Goal: Task Accomplishment & Management: Complete application form

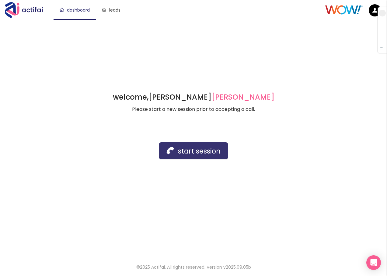
click at [195, 157] on button "start session" at bounding box center [193, 150] width 69 height 17
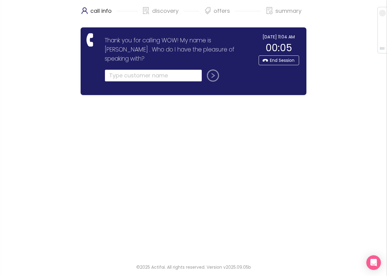
click at [113, 69] on input "text" at bounding box center [153, 75] width 97 height 12
type input "[PERSON_NAME]"
click at [213, 69] on button "submit" at bounding box center [212, 75] width 15 height 12
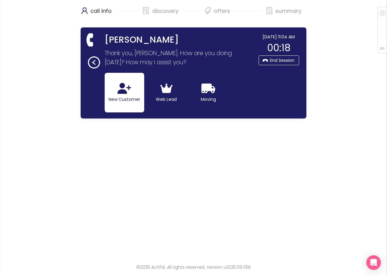
click at [121, 94] on button "New Customer" at bounding box center [125, 93] width 40 height 40
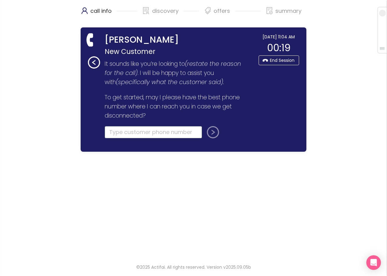
click at [110, 136] on input "tel" at bounding box center [153, 132] width 97 height 12
type input "[PHONE_NUMBER]"
click at [209, 133] on button "submit" at bounding box center [212, 132] width 15 height 12
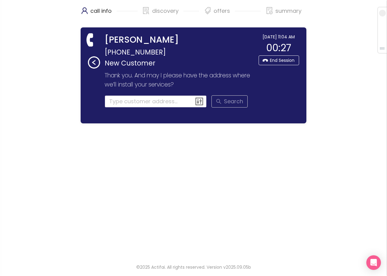
click at [112, 105] on input at bounding box center [156, 101] width 102 height 12
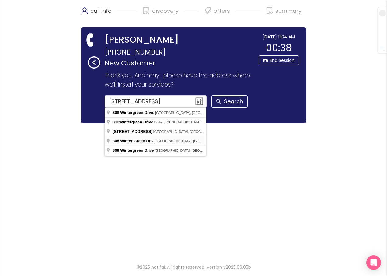
type input "[STREET_ADDRESS]"
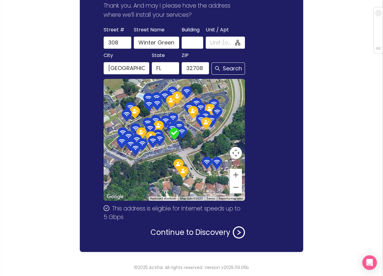
scroll to position [70, 0]
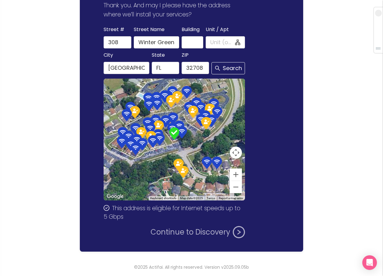
click at [202, 229] on button "Continue to Discovery" at bounding box center [197, 232] width 94 height 12
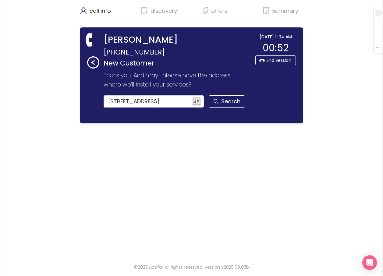
scroll to position [0, 0]
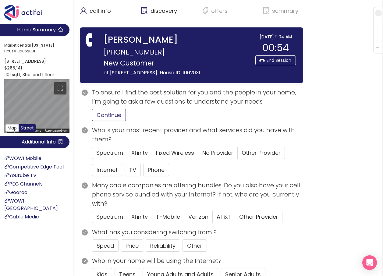
click at [106, 121] on button "Continue" at bounding box center [109, 115] width 34 height 12
click at [109, 156] on span "Spectrum" at bounding box center [109, 153] width 27 height 8
click at [92, 155] on input "Spectrum" at bounding box center [92, 155] width 0 height 0
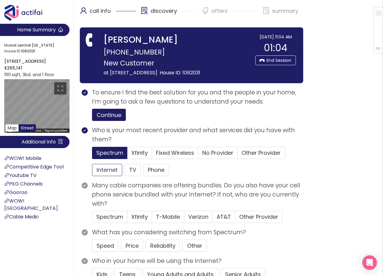
click at [103, 176] on button "Internet" at bounding box center [107, 170] width 30 height 12
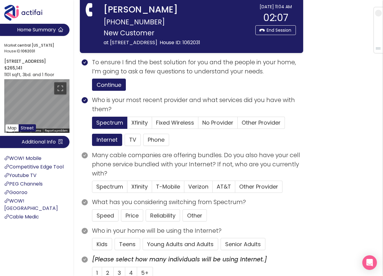
scroll to position [30, 0]
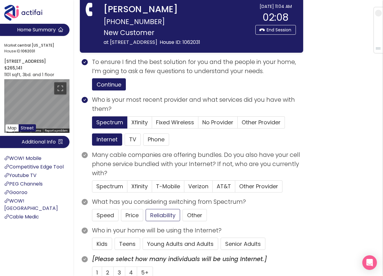
click at [158, 219] on button "Reliability" at bounding box center [162, 215] width 34 height 12
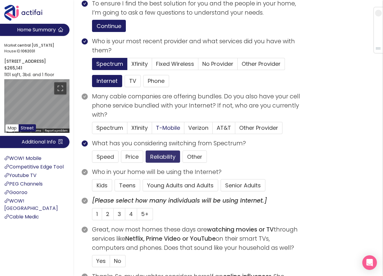
scroll to position [91, 0]
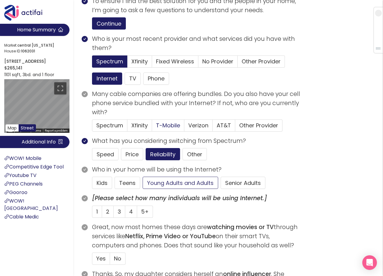
click at [159, 189] on button "Young Adults and Adults" at bounding box center [179, 183] width 75 height 12
drag, startPoint x: 98, startPoint y: 217, endPoint x: 105, endPoint y: 215, distance: 7.7
click at [98, 215] on span "1" at bounding box center [97, 212] width 2 height 8
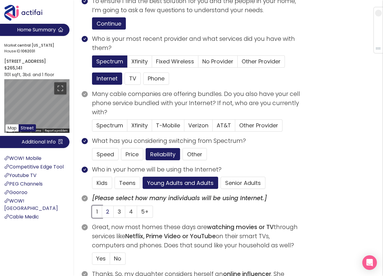
click at [92, 213] on input "1" at bounding box center [92, 213] width 0 height 0
click at [193, 129] on span "Verizon" at bounding box center [198, 125] width 20 height 8
click at [184, 127] on input "Verizon" at bounding box center [184, 127] width 0 height 0
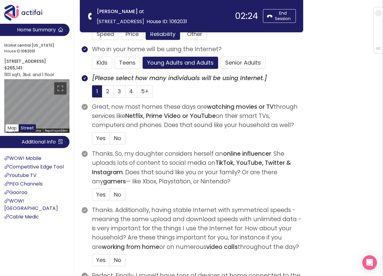
scroll to position [152, 0]
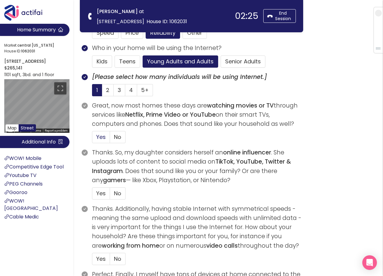
click at [101, 133] on label "Yes" at bounding box center [101, 137] width 18 height 12
click at [92, 139] on input "Yes" at bounding box center [92, 139] width 0 height 0
click at [117, 191] on span "No" at bounding box center [117, 193] width 7 height 8
click at [110, 195] on input "No" at bounding box center [110, 195] width 0 height 0
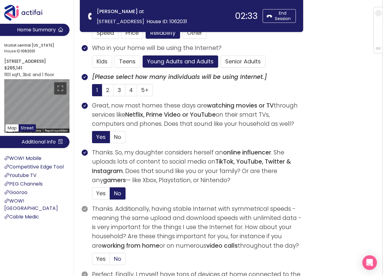
click at [112, 257] on label "No" at bounding box center [118, 259] width 16 height 12
click at [110, 261] on input "No" at bounding box center [110, 261] width 0 height 0
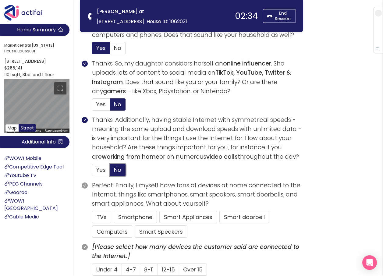
scroll to position [244, 0]
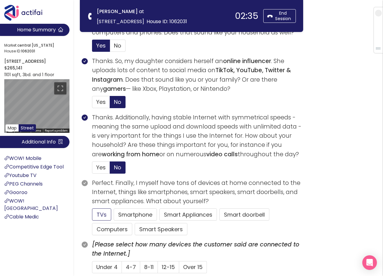
click at [97, 214] on button "TVs" at bounding box center [101, 214] width 19 height 12
drag, startPoint x: 103, startPoint y: 230, endPoint x: 129, endPoint y: 234, distance: 26.5
click at [104, 230] on button "Computers" at bounding box center [112, 229] width 40 height 12
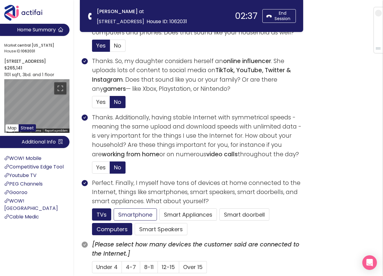
click at [121, 213] on button "Smartphone" at bounding box center [135, 214] width 43 height 12
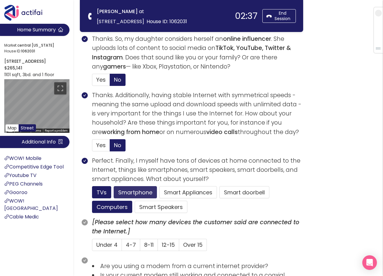
scroll to position [304, 0]
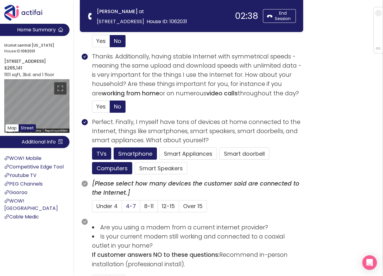
click at [126, 207] on span "4-7" at bounding box center [131, 206] width 10 height 8
click at [122, 208] on input "4-7" at bounding box center [122, 208] width 0 height 0
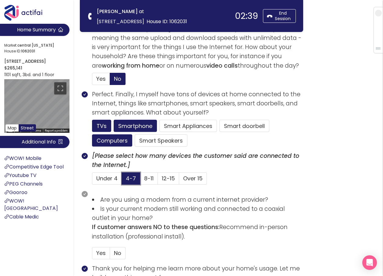
scroll to position [396, 0]
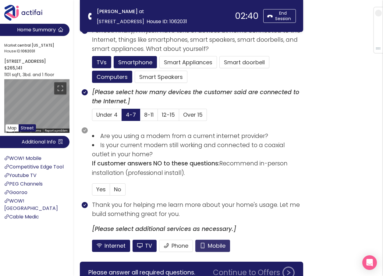
click at [206, 246] on button "Mobile" at bounding box center [212, 246] width 35 height 12
click at [142, 244] on button "TV" at bounding box center [144, 246] width 24 height 12
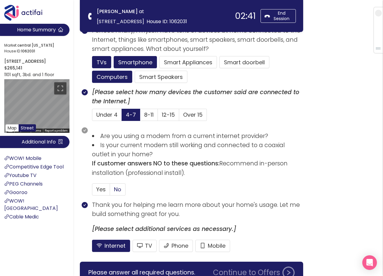
click at [116, 190] on span "No" at bounding box center [117, 189] width 7 height 8
click at [110, 191] on input "No" at bounding box center [110, 191] width 0 height 0
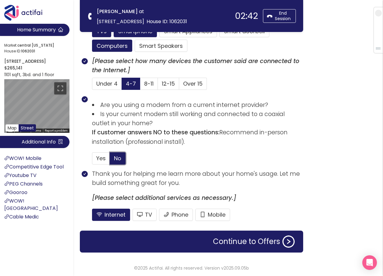
scroll to position [428, 0]
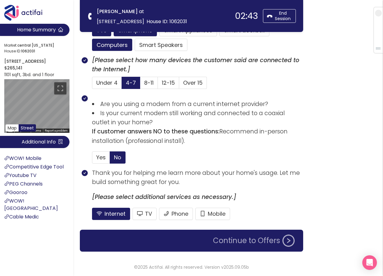
click at [242, 242] on button "Continue to Offers" at bounding box center [253, 240] width 89 height 12
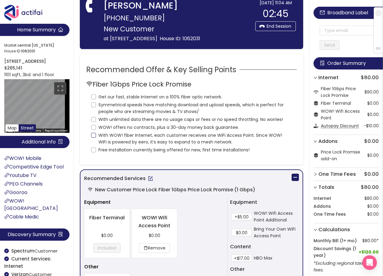
scroll to position [0, 0]
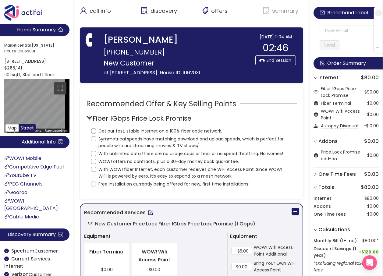
click at [93, 133] on input "Get our fast, stable Internet on a 100% fiber optic network." at bounding box center [93, 130] width 5 height 5
checkbox input "true"
click at [93, 141] on input "Symmetrical speeds have matching download and upload speeds, which is perfect f…" at bounding box center [93, 138] width 5 height 5
checkbox input "true"
click at [93, 156] on input "With unlimited data there are no usage caps or fees or no speed throttling. No …" at bounding box center [93, 153] width 5 height 5
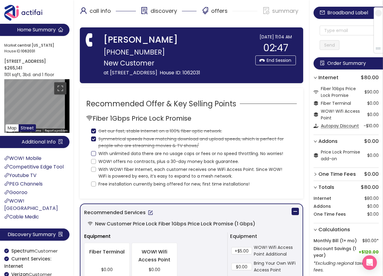
checkbox input "true"
click at [93, 165] on label "WOW! offers no contracts, plus a 30-day money back guarantee." at bounding box center [166, 161] width 150 height 8
click at [93, 164] on input "WOW! offers no contracts, plus a 30-day money back guarantee." at bounding box center [93, 161] width 5 height 5
checkbox input "true"
click at [94, 172] on input "With WOW! fiber Internet, each customer receives one WiFi Access Point. Since W…" at bounding box center [93, 169] width 5 height 5
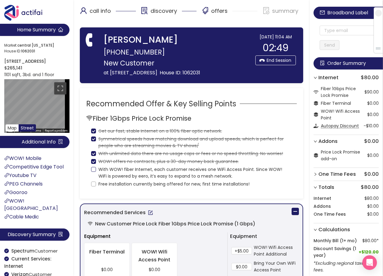
checkbox input "true"
click at [93, 186] on input "Free installation currently being offered for new, first time installations!" at bounding box center [93, 183] width 5 height 5
checkbox input "true"
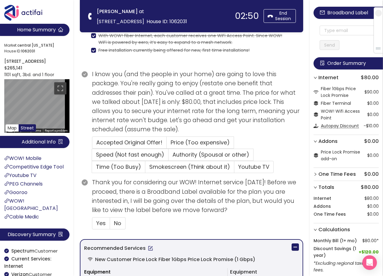
scroll to position [122, 0]
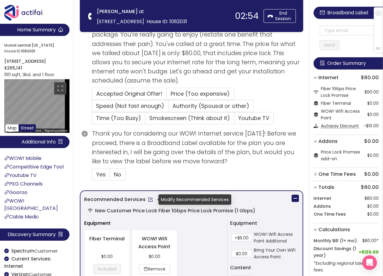
click at [148, 200] on button "button" at bounding box center [150, 199] width 10 height 10
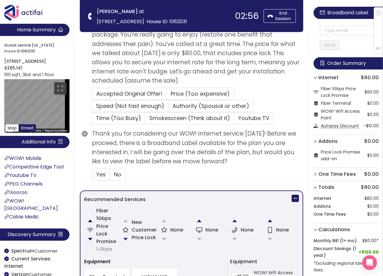
click at [125, 237] on button "button" at bounding box center [125, 239] width 12 height 12
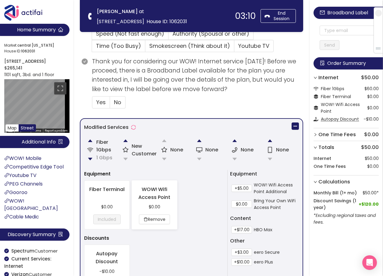
scroll to position [183, 0]
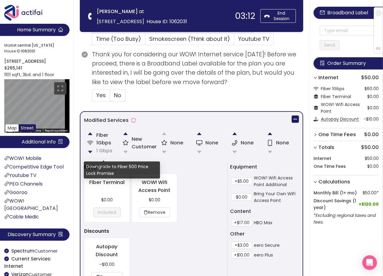
click at [89, 152] on button "button" at bounding box center [90, 152] width 12 height 12
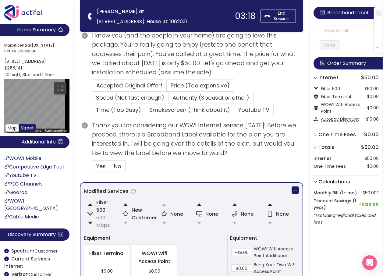
scroll to position [122, 0]
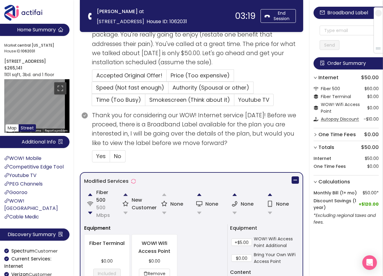
click at [124, 194] on button "button" at bounding box center [125, 194] width 12 height 12
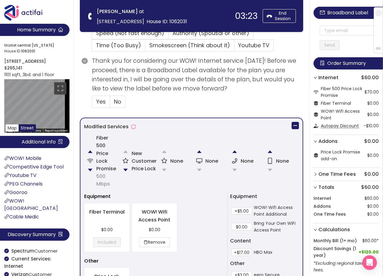
scroll to position [213, 0]
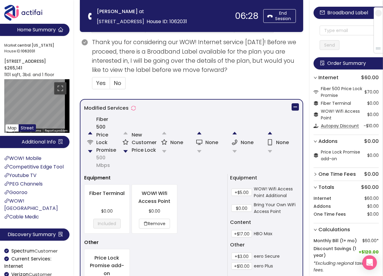
click at [174, 174] on h3 "Equipment" at bounding box center [154, 178] width 141 height 8
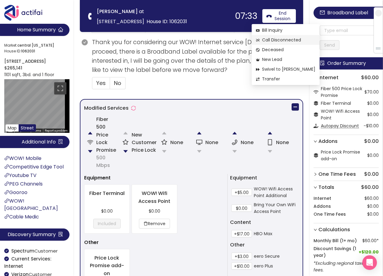
click at [269, 41] on span "Call Disconnected" at bounding box center [285, 40] width 59 height 7
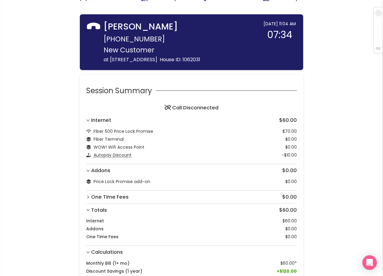
scroll to position [90, 0]
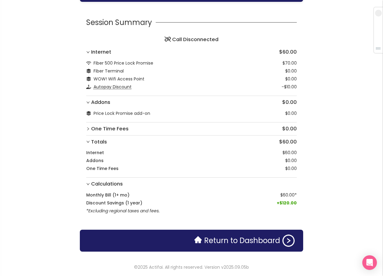
click at [232, 231] on div "Return to Dashboard" at bounding box center [191, 241] width 223 height 22
click at [236, 238] on button "Return to Dashboard" at bounding box center [244, 240] width 107 height 12
